Goal: Information Seeking & Learning: Find specific page/section

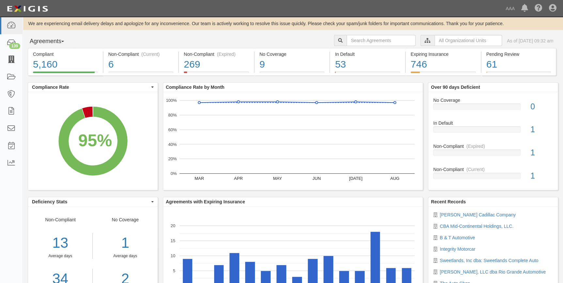
click at [9, 62] on icon at bounding box center [11, 60] width 9 height 8
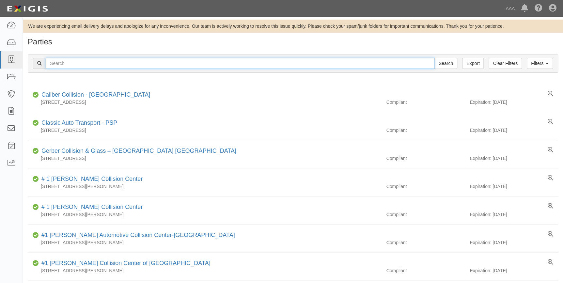
click at [219, 63] on input "text" at bounding box center [240, 63] width 389 height 11
type input "20311"
click at [435, 58] on input "Search" at bounding box center [446, 63] width 23 height 11
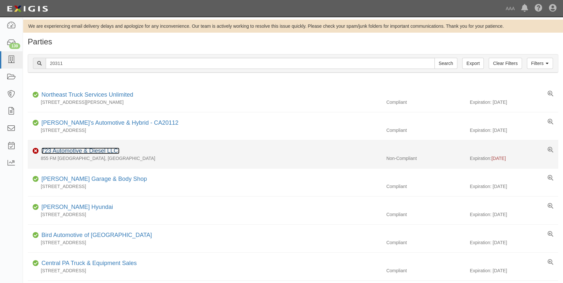
click at [74, 153] on link "723 Automotive & Diesel LLC." at bounding box center [80, 151] width 78 height 7
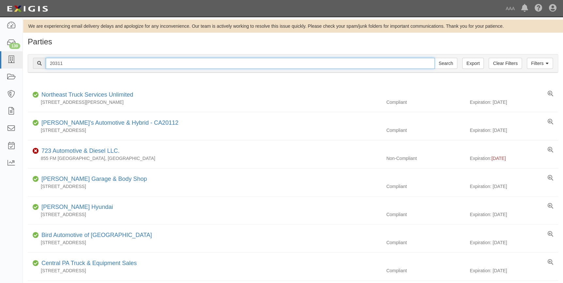
drag, startPoint x: 75, startPoint y: 65, endPoint x: 36, endPoint y: 71, distance: 39.0
click at [36, 71] on div "Filters Clear Filters Export 20311 Search Filters" at bounding box center [293, 64] width 530 height 18
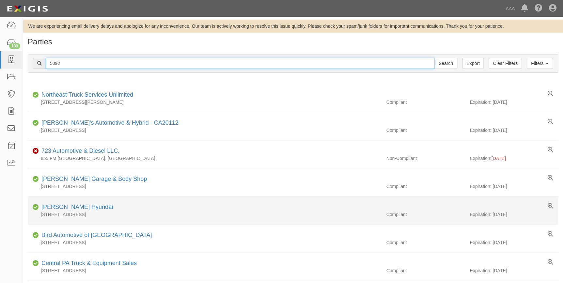
type input "5092"
click at [435, 58] on input "Search" at bounding box center [446, 63] width 23 height 11
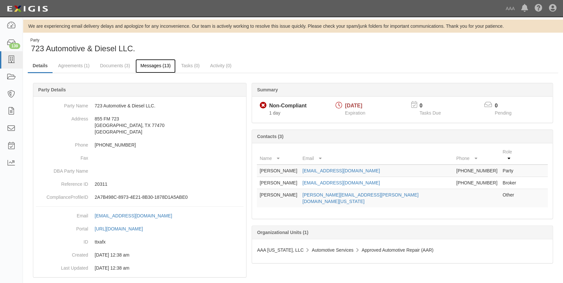
click at [140, 68] on link "Messages (13)" at bounding box center [155, 66] width 40 height 14
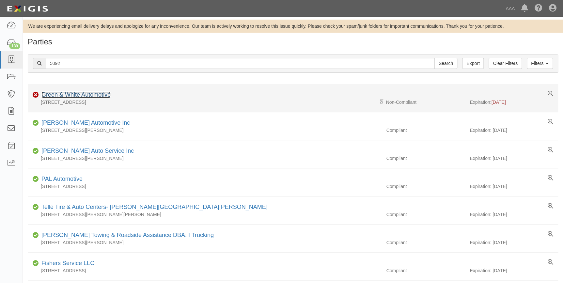
click at [91, 95] on link "Green & White Automotive" at bounding box center [75, 94] width 69 height 7
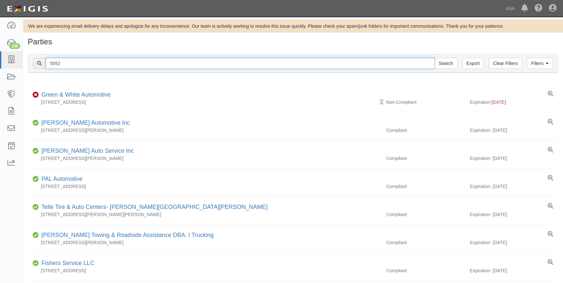
drag, startPoint x: 52, startPoint y: 67, endPoint x: 38, endPoint y: 69, distance: 14.8
click at [38, 69] on div "5092 Search" at bounding box center [245, 63] width 424 height 11
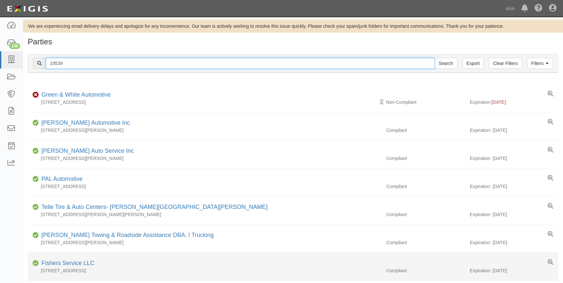
type input "19539"
click at [435, 58] on input "Search" at bounding box center [446, 63] width 23 height 11
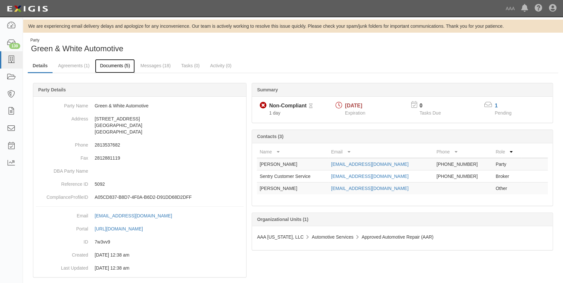
click at [106, 69] on link "Documents (5)" at bounding box center [115, 66] width 40 height 14
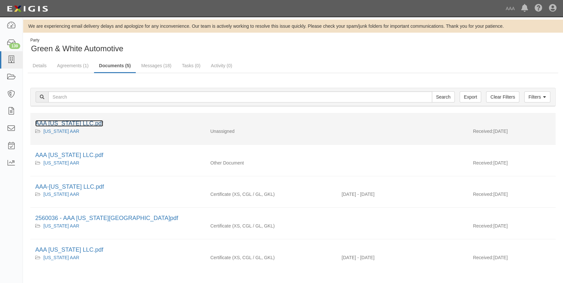
click at [74, 120] on link "AAA [US_STATE] LLC.pdf" at bounding box center [69, 123] width 68 height 7
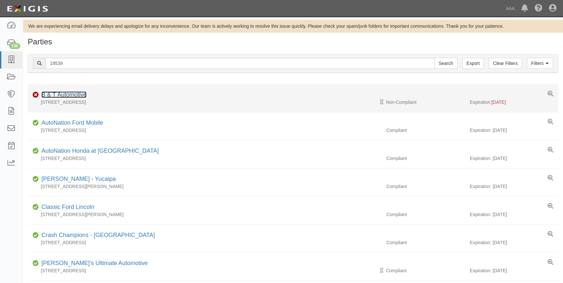
click at [75, 94] on link "B & T Automotive" at bounding box center [63, 94] width 45 height 7
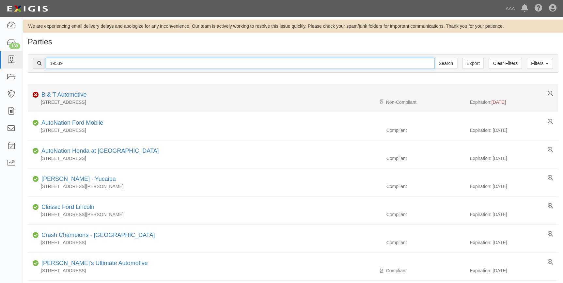
drag, startPoint x: 66, startPoint y: 63, endPoint x: 57, endPoint y: 90, distance: 28.5
click at [23, 69] on div "Filters Clear Filters Export 19539 Search Filters Compliance Status Compliant N…" at bounding box center [293, 64] width 540 height 30
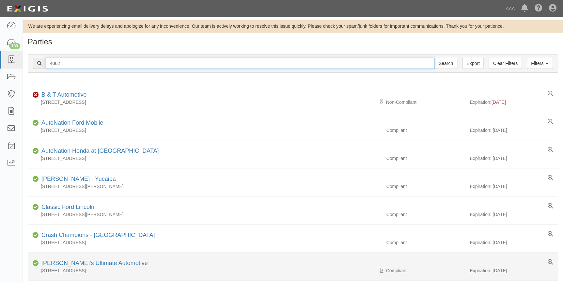
type input "4062"
click at [435, 58] on input "Search" at bounding box center [446, 63] width 23 height 11
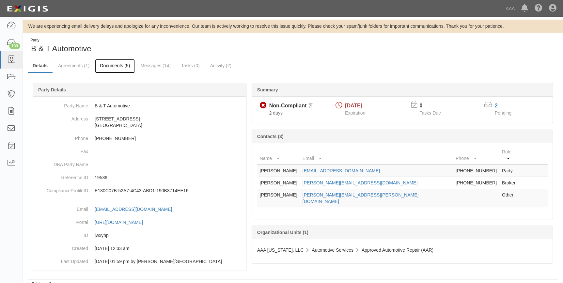
click at [112, 64] on link "Documents (5)" at bounding box center [115, 66] width 40 height 14
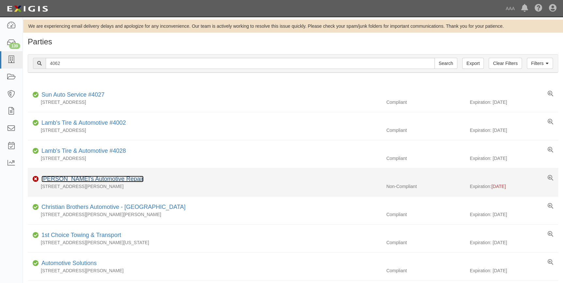
click at [80, 181] on link "[PERSON_NAME]'s Automotive Repair" at bounding box center [92, 179] width 102 height 7
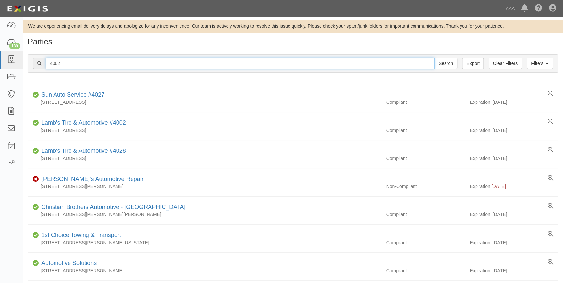
drag, startPoint x: 71, startPoint y: 64, endPoint x: 29, endPoint y: 82, distance: 45.9
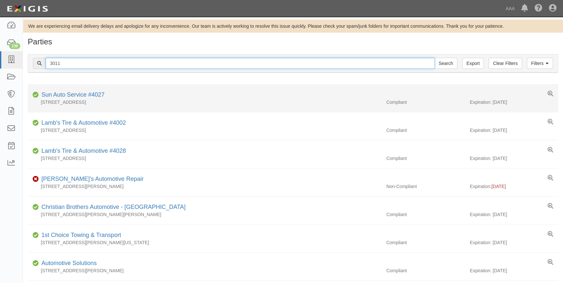
type input "3011"
click at [435, 58] on input "Search" at bounding box center [446, 63] width 23 height 11
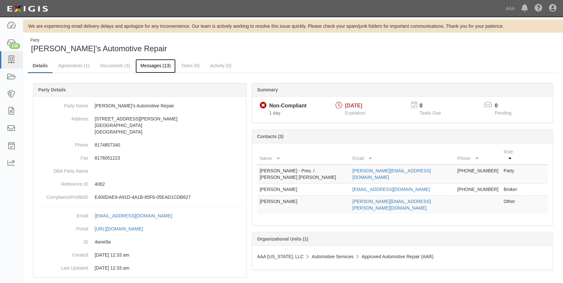
click at [151, 65] on link "Messages (13)" at bounding box center [155, 66] width 40 height 14
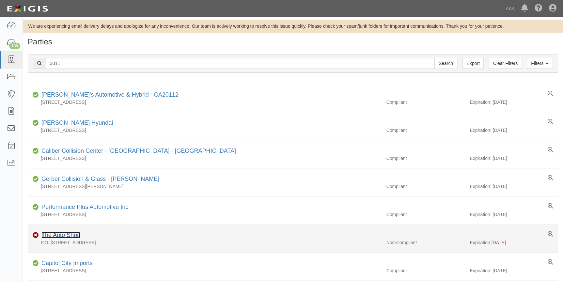
click at [61, 235] on link "The Auto Shop" at bounding box center [60, 235] width 39 height 7
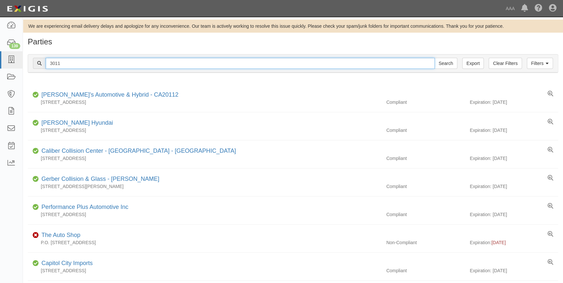
drag, startPoint x: 66, startPoint y: 63, endPoint x: 42, endPoint y: 70, distance: 24.5
click at [42, 70] on div "Filters Clear Filters Export 3011 Search Filters" at bounding box center [293, 64] width 530 height 18
click at [69, 63] on input "text" at bounding box center [240, 63] width 389 height 11
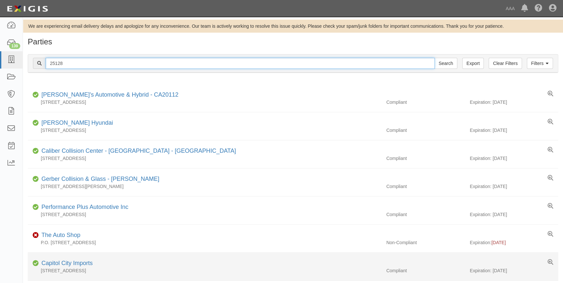
type input "25128"
click at [435, 58] on input "Search" at bounding box center [446, 63] width 23 height 11
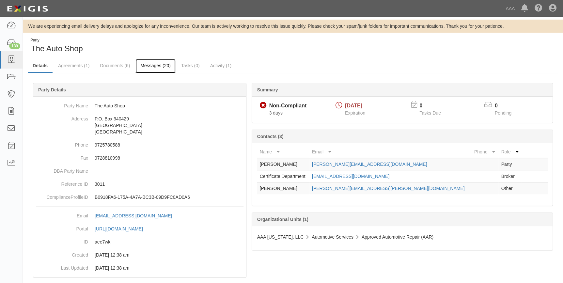
click at [144, 65] on link "Messages (20)" at bounding box center [155, 66] width 40 height 14
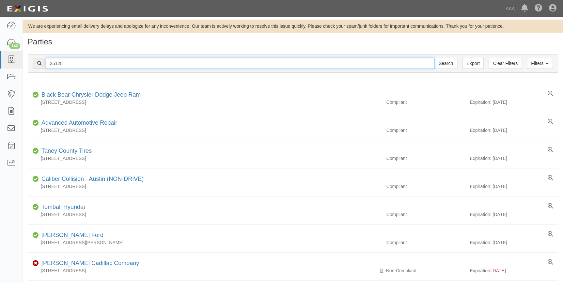
drag, startPoint x: 84, startPoint y: 62, endPoint x: 42, endPoint y: 66, distance: 41.7
click at [42, 66] on div "25128 Search" at bounding box center [245, 63] width 424 height 11
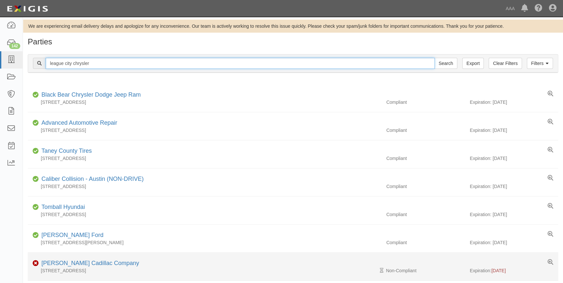
type input "league city chrysler"
click at [435, 58] on input "Search" at bounding box center [446, 63] width 23 height 11
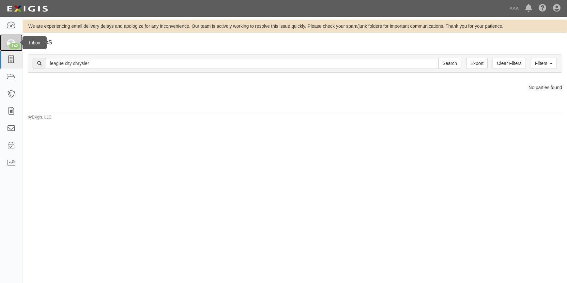
click at [12, 46] on div "142" at bounding box center [14, 46] width 11 height 6
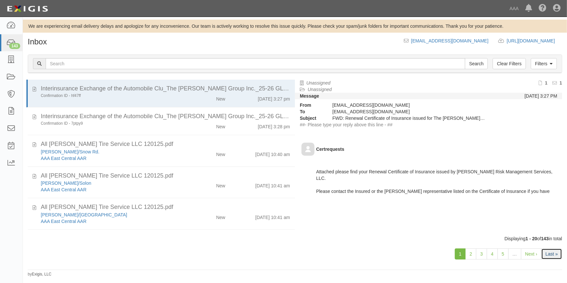
click at [552, 253] on link "Last »" at bounding box center [552, 253] width 21 height 11
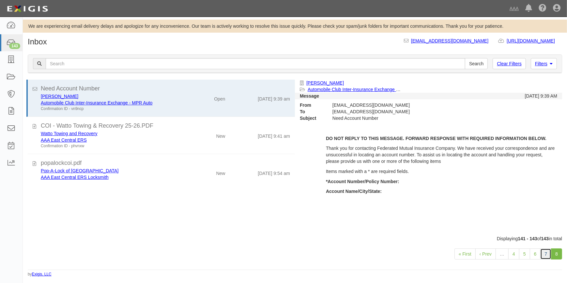
click at [546, 254] on link "7" at bounding box center [546, 253] width 11 height 11
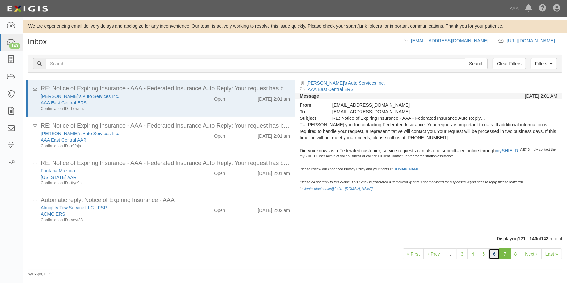
click at [497, 256] on link "6" at bounding box center [494, 253] width 11 height 11
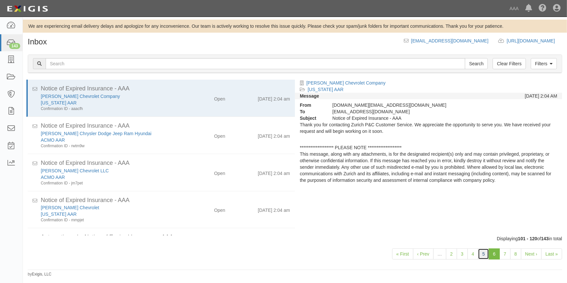
click at [484, 253] on link "5" at bounding box center [483, 253] width 11 height 11
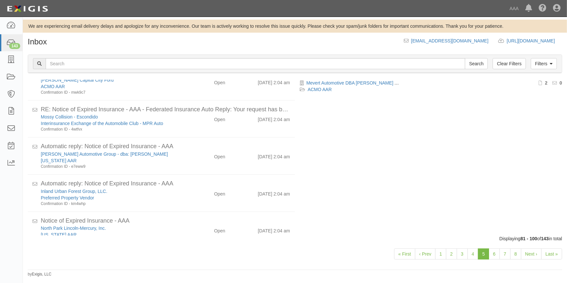
scroll to position [589, 0]
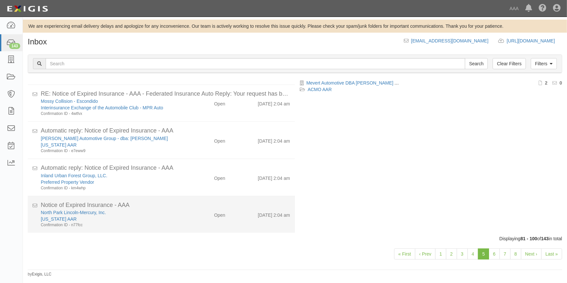
click at [128, 213] on div "North Park Lincoln-Mercury, Inc." at bounding box center [111, 212] width 141 height 7
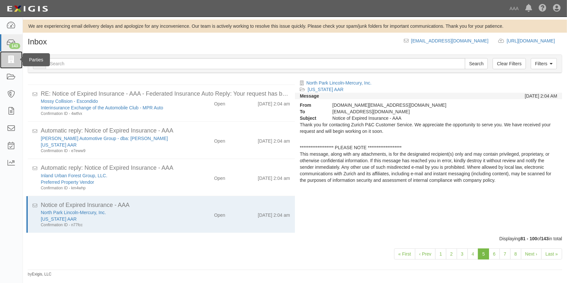
click at [10, 59] on icon at bounding box center [11, 60] width 9 height 8
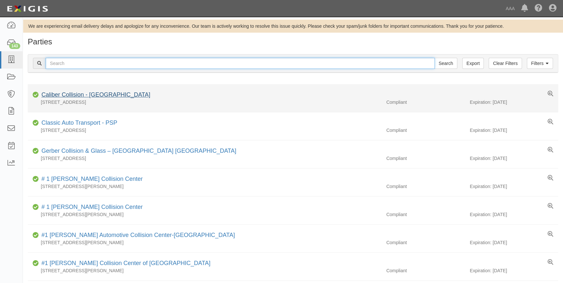
drag, startPoint x: 79, startPoint y: 61, endPoint x: 108, endPoint y: 94, distance: 44.2
click at [79, 60] on input "text" at bounding box center [240, 63] width 389 height 11
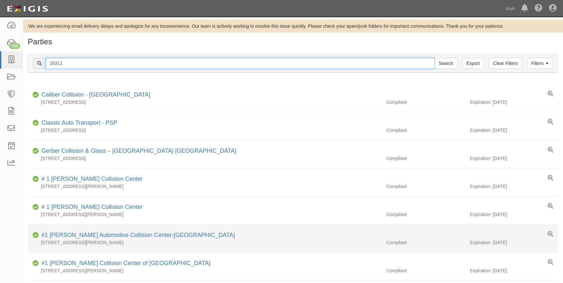
type input "20311"
click at [435, 58] on input "Search" at bounding box center [446, 63] width 23 height 11
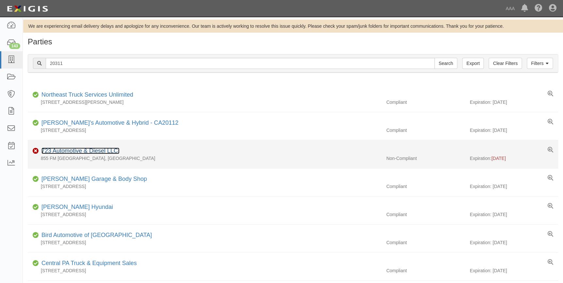
click at [78, 152] on link "723 Automotive & Diesel LLC." at bounding box center [80, 151] width 78 height 7
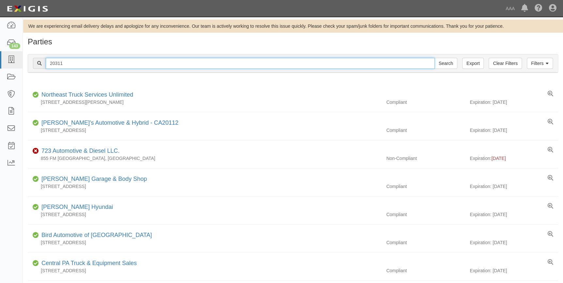
drag, startPoint x: 64, startPoint y: 64, endPoint x: 26, endPoint y: 68, distance: 38.0
click at [26, 68] on div "Filters Clear Filters Export 20311 Search Filters Compliance Status Compliant N…" at bounding box center [293, 64] width 540 height 30
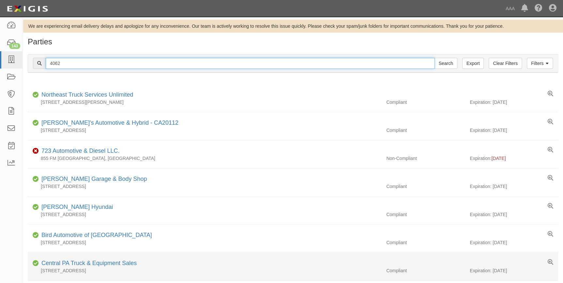
type input "4062"
click at [435, 58] on input "Search" at bounding box center [446, 63] width 23 height 11
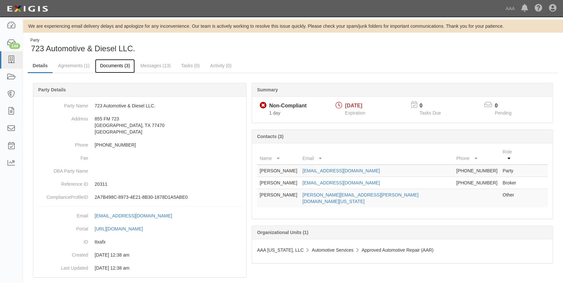
click at [113, 66] on link "Documents (3)" at bounding box center [115, 66] width 40 height 14
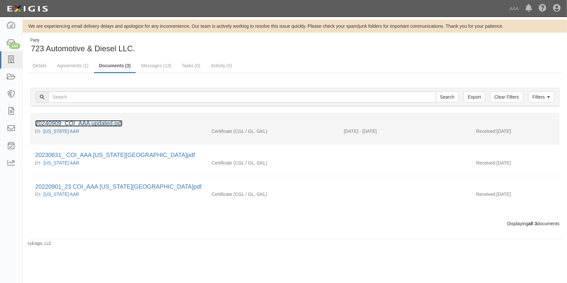
click at [112, 121] on link "20240909_COI_AAA updated.pdf" at bounding box center [78, 123] width 87 height 7
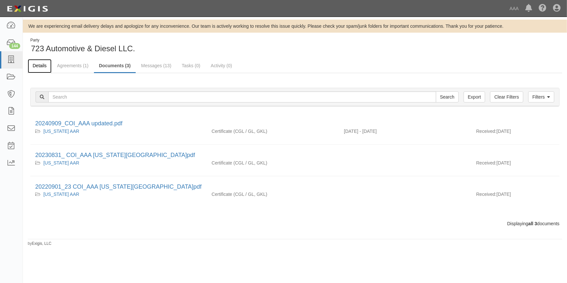
click at [38, 68] on link "Details" at bounding box center [40, 66] width 24 height 14
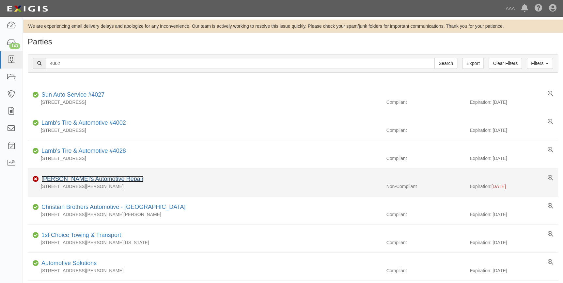
click at [68, 177] on link "[PERSON_NAME]'s Automotive Repair" at bounding box center [92, 179] width 102 height 7
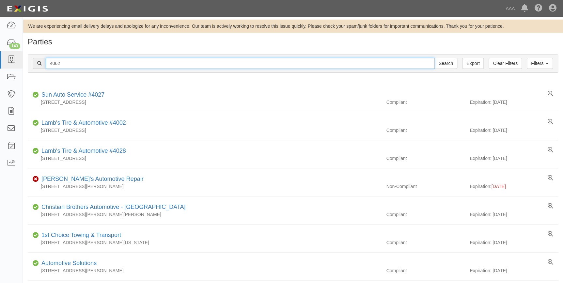
drag, startPoint x: 50, startPoint y: 64, endPoint x: 31, endPoint y: 65, distance: 19.3
click at [31, 65] on div "Filters Clear Filters Export 4062 Search Filters" at bounding box center [293, 64] width 530 height 18
type input "3011"
click at [435, 58] on input "Search" at bounding box center [446, 63] width 23 height 11
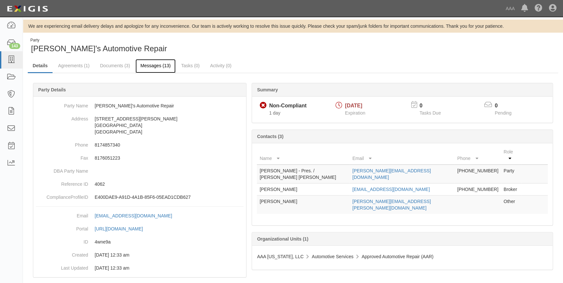
click at [146, 66] on link "Messages (13)" at bounding box center [155, 66] width 40 height 14
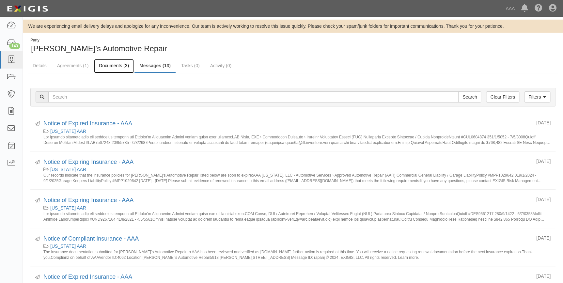
click at [117, 66] on link "Documents (3)" at bounding box center [114, 66] width 40 height 14
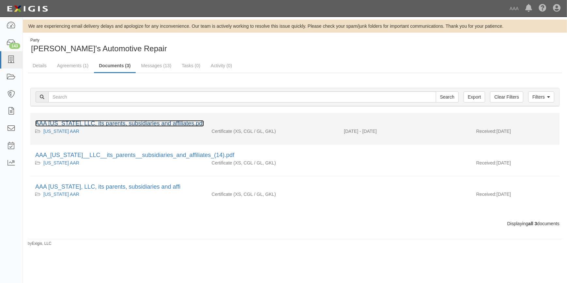
click at [112, 123] on link "AAA Texas, LLC, its parents, subsidiaries and affiliates.pdf" at bounding box center [119, 123] width 169 height 7
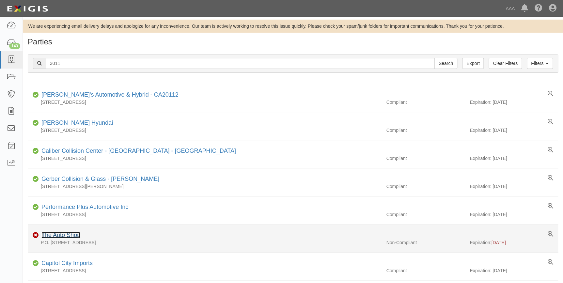
click at [66, 236] on link "The Auto Shop" at bounding box center [60, 235] width 39 height 7
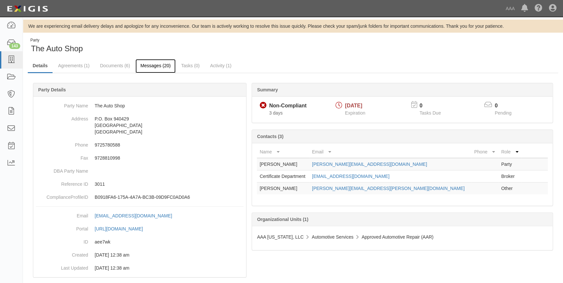
click at [148, 68] on link "Messages (20)" at bounding box center [155, 66] width 40 height 14
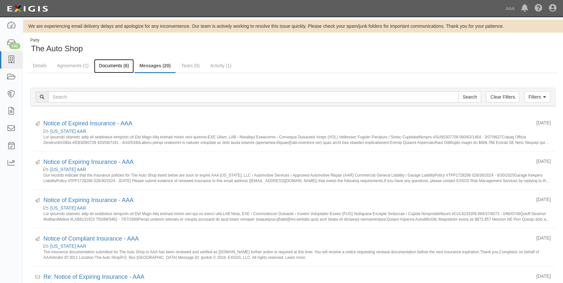
click at [107, 62] on link "Documents (6)" at bounding box center [114, 66] width 40 height 14
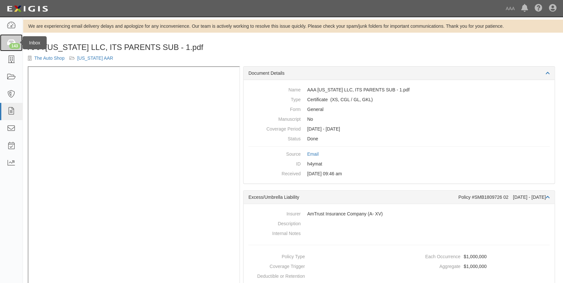
click at [14, 43] on div "143" at bounding box center [14, 46] width 11 height 6
